Goal: Task Accomplishment & Management: Complete application form

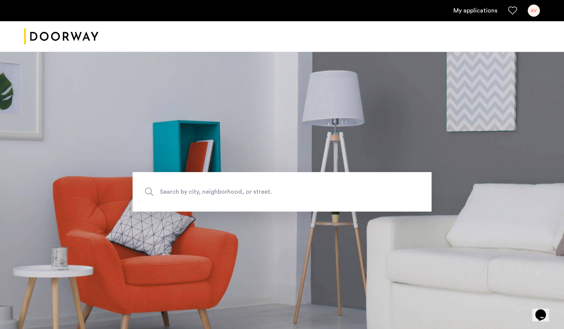
click at [476, 11] on link "My applications" at bounding box center [475, 10] width 44 height 9
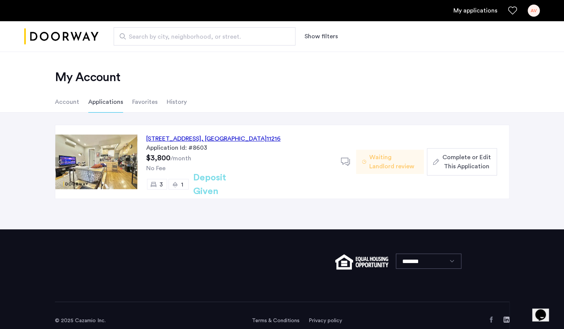
click at [66, 100] on li "Account" at bounding box center [67, 101] width 24 height 21
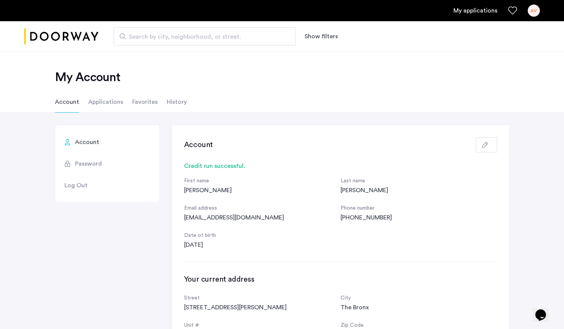
click at [108, 105] on li "Applications" at bounding box center [105, 101] width 35 height 21
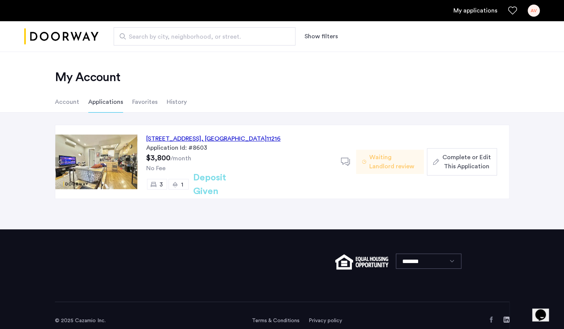
click at [142, 105] on li "Favorites" at bounding box center [144, 101] width 25 height 21
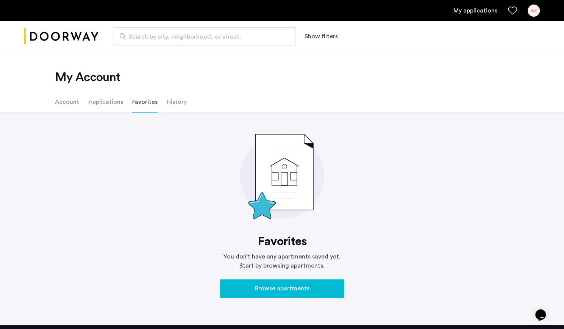
click at [170, 103] on li "History" at bounding box center [177, 101] width 20 height 21
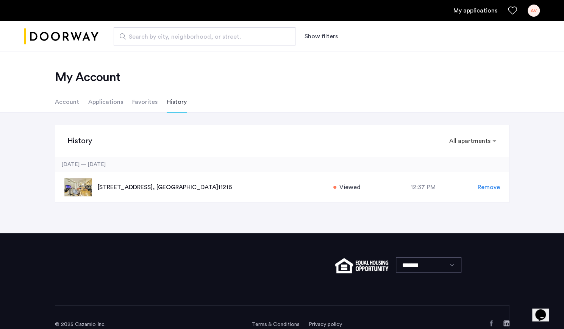
click at [144, 103] on li "Favorites" at bounding box center [144, 101] width 25 height 21
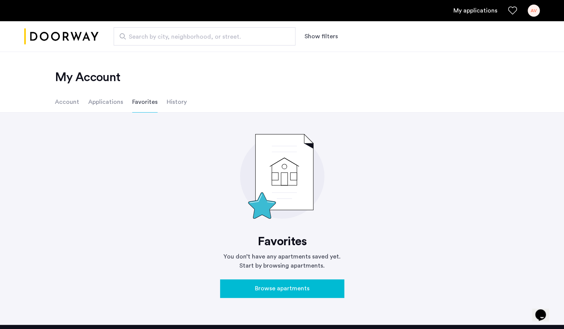
click at [117, 103] on li "Applications" at bounding box center [105, 101] width 35 height 21
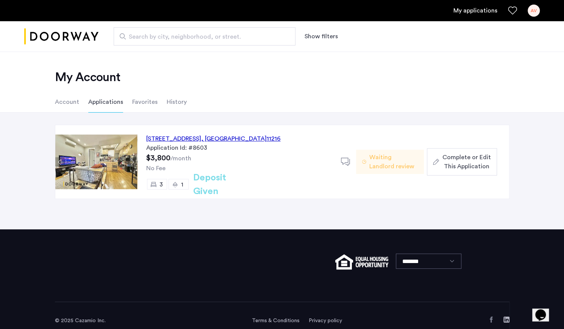
click at [66, 107] on li "Account" at bounding box center [67, 101] width 24 height 21
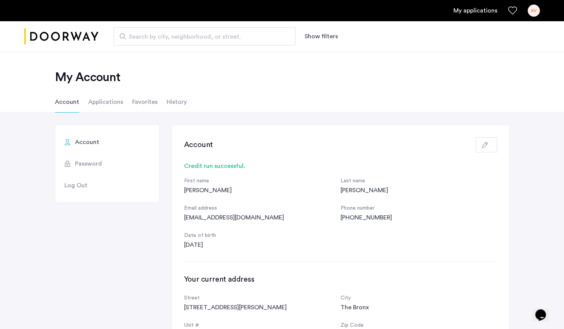
click at [100, 98] on li "Applications" at bounding box center [105, 101] width 35 height 21
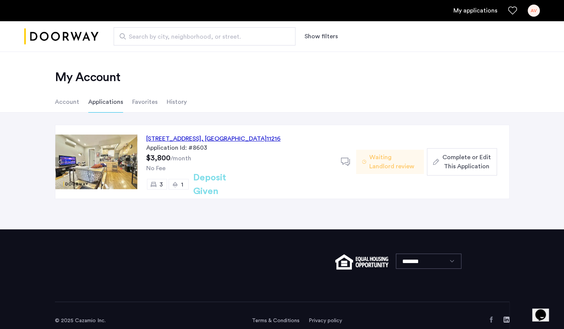
click at [222, 137] on div "692 Saint Marks Avenue, Unit 2F, Brooklyn , NY 11216" at bounding box center [213, 138] width 134 height 9
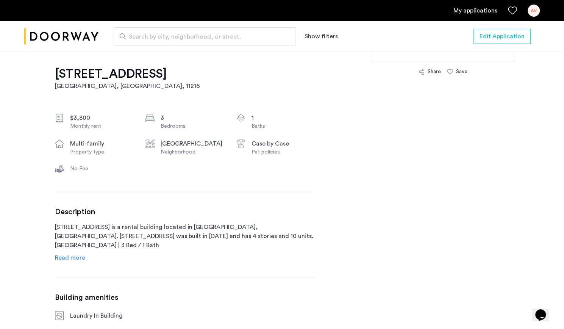
scroll to position [242, 0]
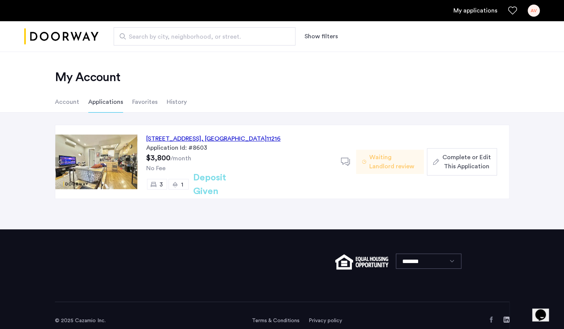
click at [389, 164] on span "Waiting Landlord review" at bounding box center [393, 162] width 48 height 18
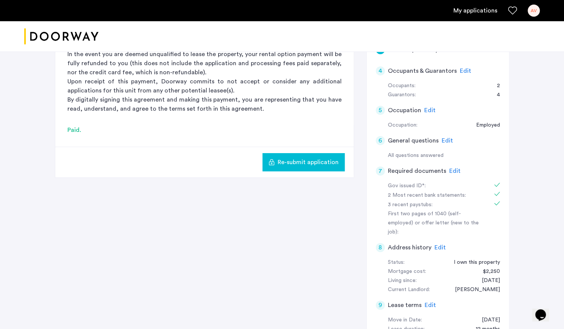
scroll to position [145, 0]
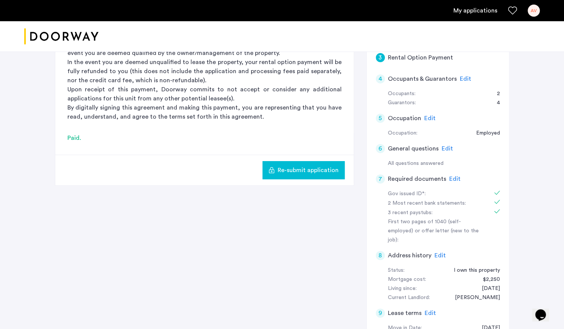
click at [428, 115] on span "Edit" at bounding box center [429, 118] width 11 height 6
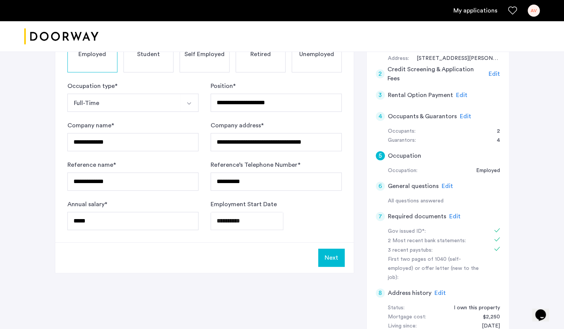
scroll to position [110, 0]
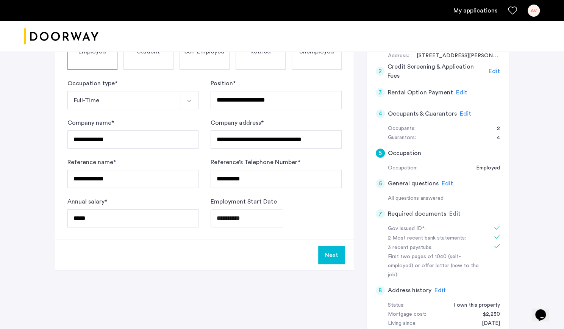
click at [442, 185] on span "Edit" at bounding box center [447, 183] width 11 height 6
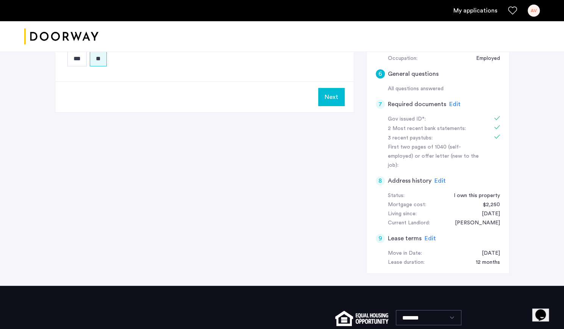
scroll to position [164, 0]
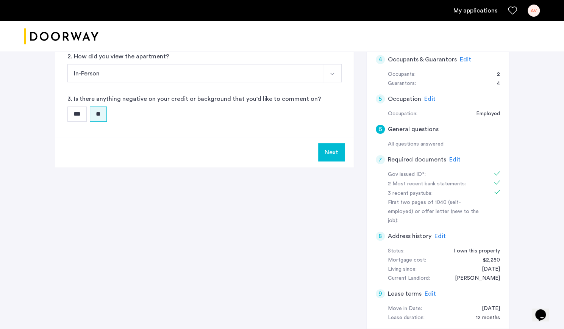
click at [461, 56] on span "Edit" at bounding box center [465, 59] width 11 height 6
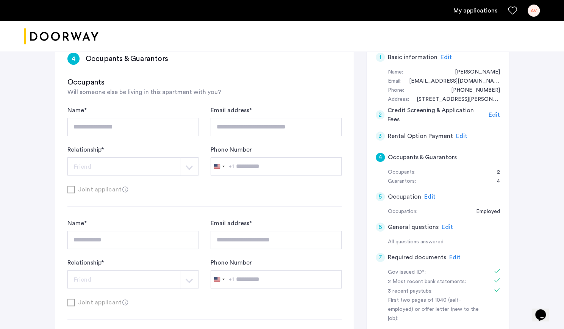
scroll to position [66, 0]
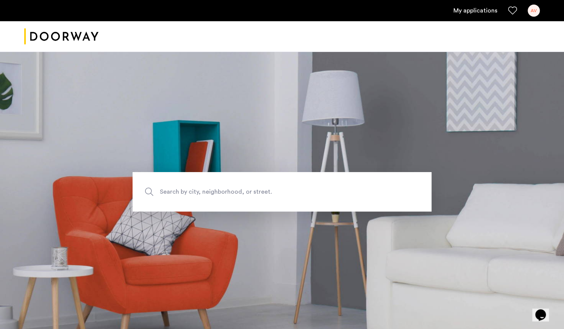
click at [470, 14] on link "My applications" at bounding box center [475, 10] width 44 height 9
